Goal: Task Accomplishment & Management: Manage account settings

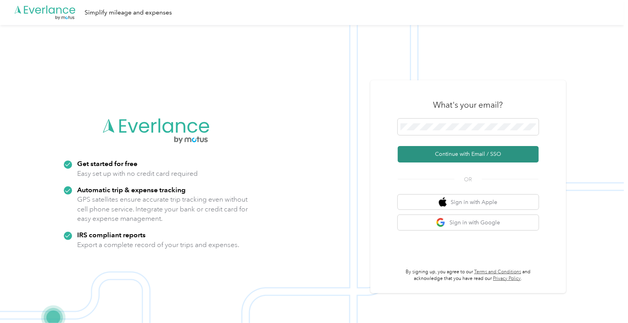
click at [467, 156] on button "Continue with Email / SSO" at bounding box center [468, 154] width 141 height 16
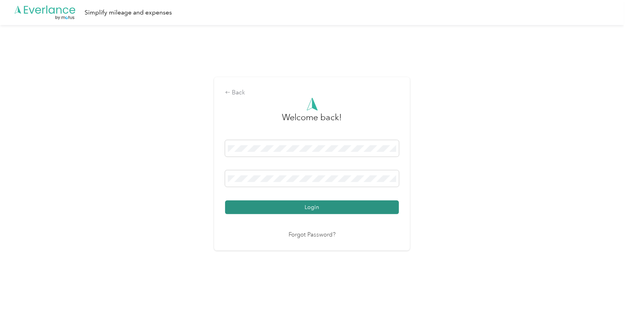
click at [311, 208] on button "Login" at bounding box center [312, 207] width 174 height 14
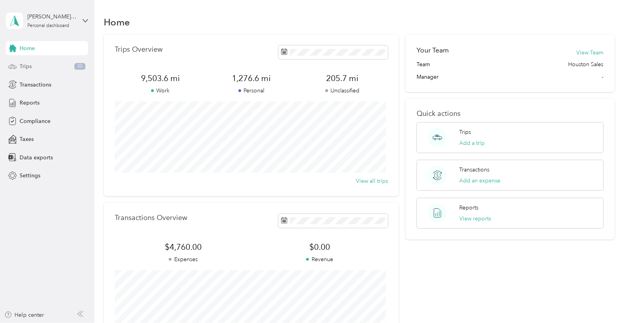
click at [24, 63] on span "Trips" at bounding box center [26, 66] width 12 height 8
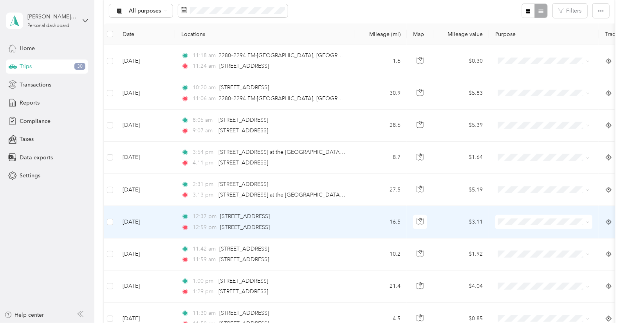
scroll to position [261, 0]
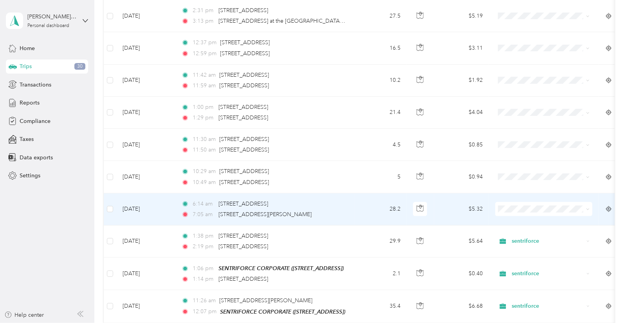
click at [587, 209] on icon at bounding box center [588, 209] width 4 height 4
click at [542, 222] on span "sentriforce" at bounding box center [551, 218] width 72 height 8
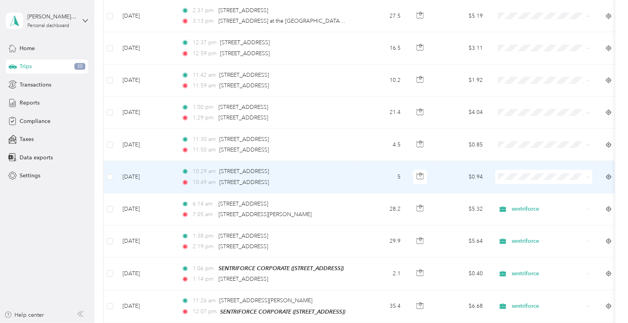
click at [530, 187] on span "sentriforce" at bounding box center [551, 191] width 72 height 8
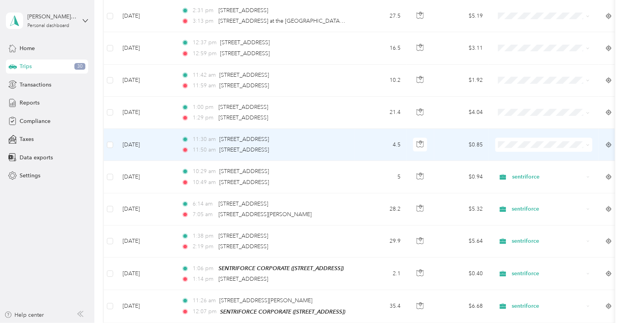
click at [512, 154] on span "sentriforce" at bounding box center [544, 155] width 86 height 8
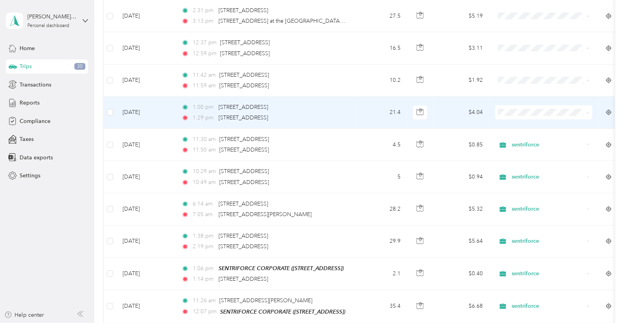
click at [515, 128] on li "sentriforce" at bounding box center [543, 126] width 97 height 14
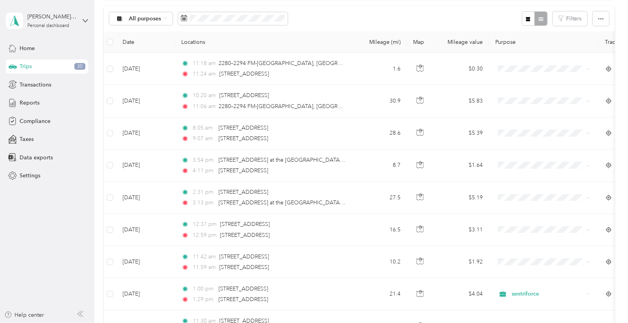
scroll to position [87, 0]
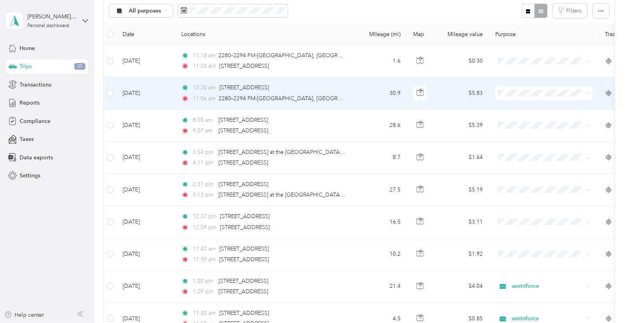
click at [515, 104] on span "sentriforce" at bounding box center [551, 105] width 72 height 8
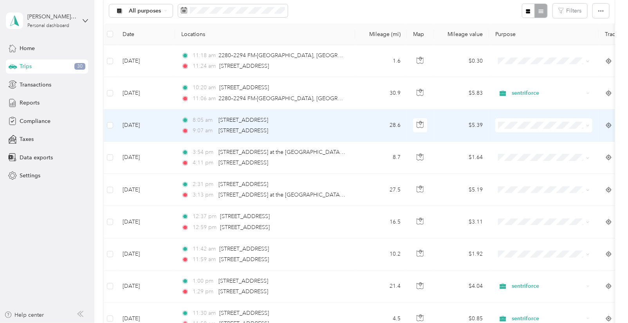
click at [516, 140] on li "sentriforce" at bounding box center [543, 137] width 97 height 14
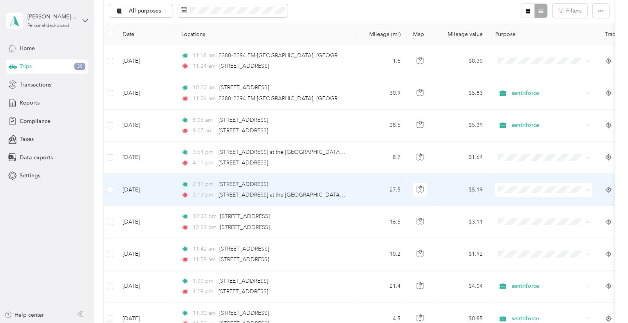
click at [511, 204] on li "sentriforce" at bounding box center [543, 204] width 97 height 14
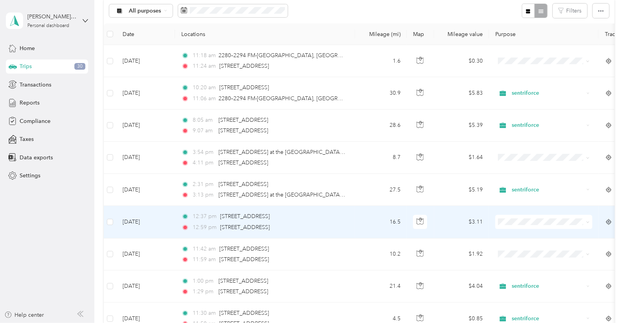
click at [507, 234] on icon at bounding box center [506, 232] width 10 height 6
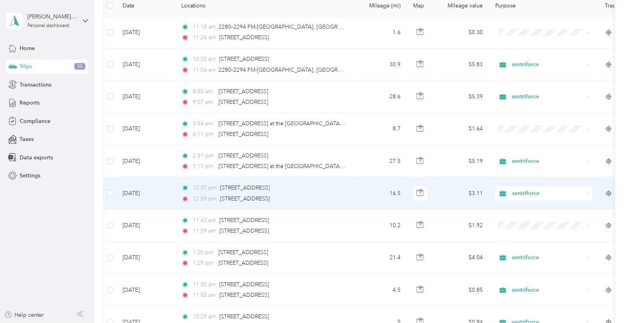
scroll to position [130, 0]
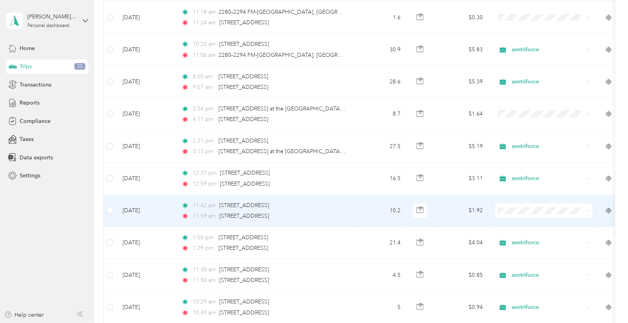
click at [508, 221] on icon at bounding box center [506, 220] width 10 height 6
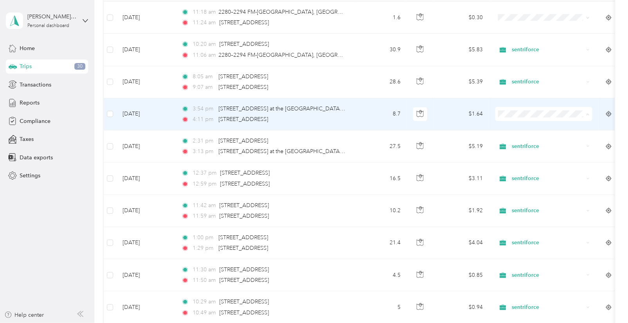
click at [513, 143] on li "Personal" at bounding box center [543, 142] width 97 height 14
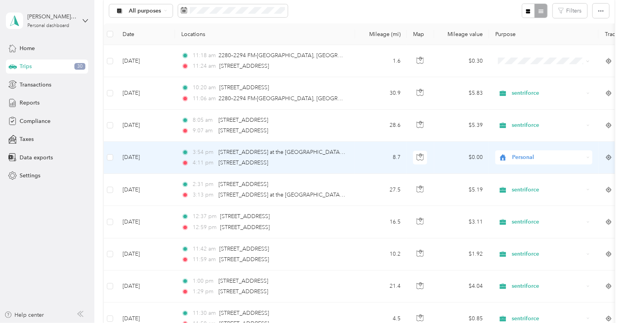
scroll to position [0, 0]
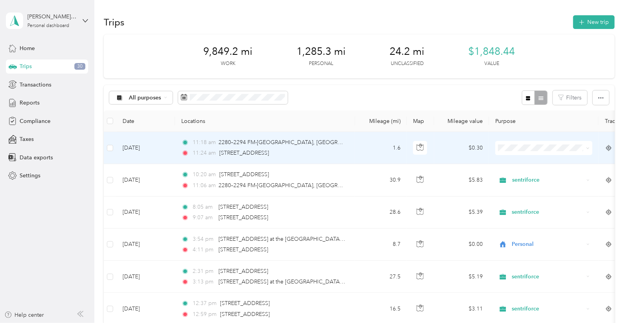
click at [510, 152] on span at bounding box center [543, 148] width 97 height 14
click at [507, 173] on icon at bounding box center [506, 176] width 10 height 6
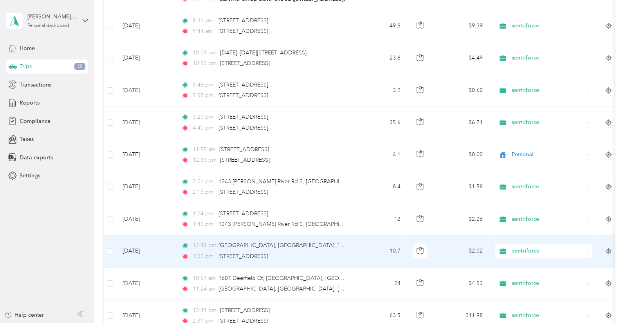
scroll to position [522, 0]
